Goal: Check status: Check status

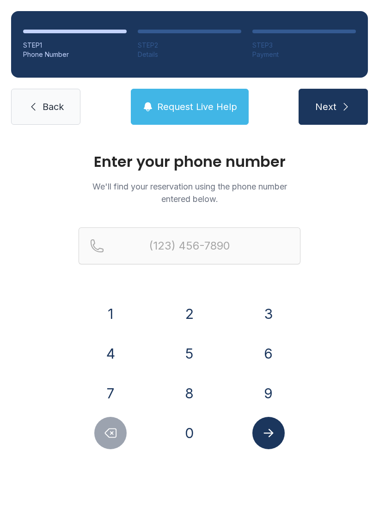
click at [268, 315] on button "3" at bounding box center [268, 314] width 32 height 32
click at [190, 431] on button "0" at bounding box center [189, 433] width 32 height 32
click at [104, 312] on button "1" at bounding box center [110, 314] width 32 height 32
click at [274, 351] on button "6" at bounding box center [268, 353] width 32 height 32
click at [193, 425] on button "0" at bounding box center [189, 433] width 32 height 32
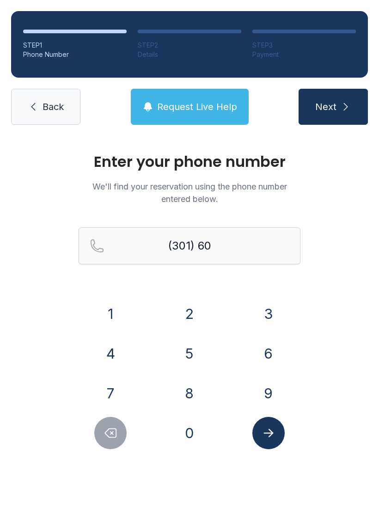
click at [192, 347] on button "5" at bounding box center [189, 353] width 32 height 32
click at [110, 354] on button "4" at bounding box center [110, 353] width 32 height 32
click at [259, 350] on button "6" at bounding box center [268, 353] width 32 height 32
click at [258, 350] on button "6" at bounding box center [268, 353] width 32 height 32
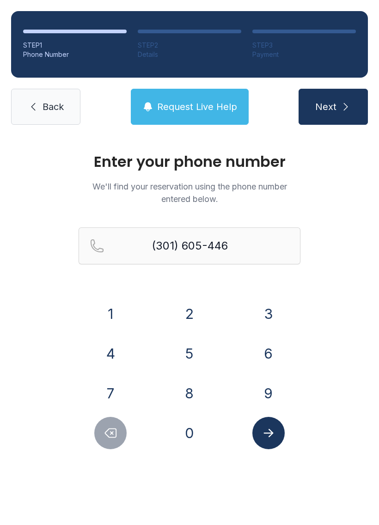
type input "[PHONE_NUMBER]"
click at [269, 432] on icon "Submit lookup form" at bounding box center [269, 433] width 14 height 14
